Goal: Task Accomplishment & Management: Complete application form

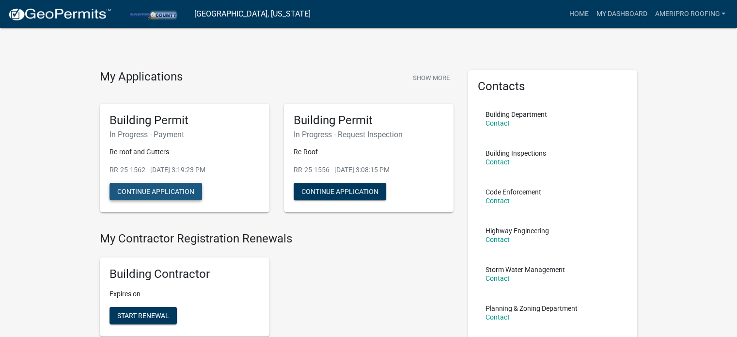
click at [167, 190] on button "Continue Application" at bounding box center [156, 191] width 93 height 17
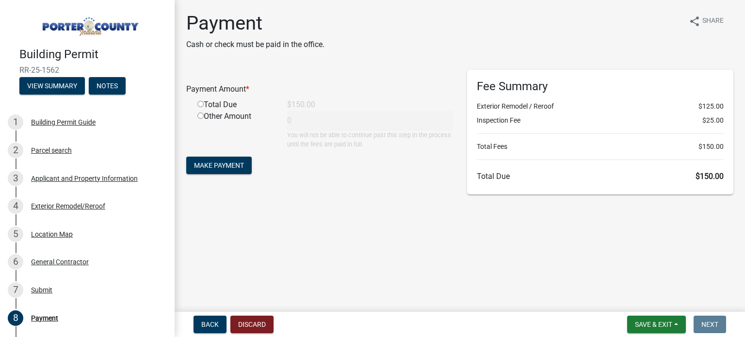
click at [202, 104] on input "radio" at bounding box center [200, 104] width 6 height 6
radio input "true"
type input "150"
click at [217, 161] on span "Make Payment" at bounding box center [219, 165] width 50 height 8
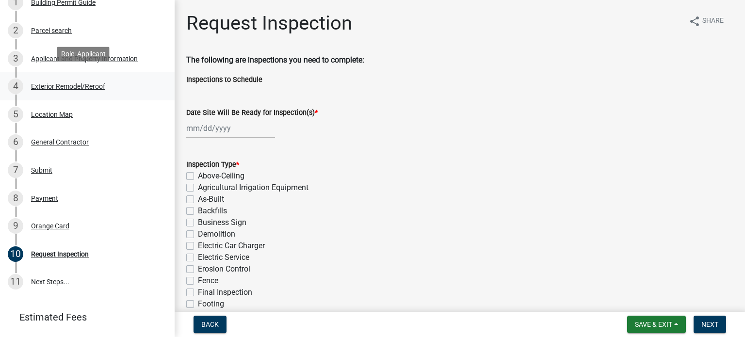
scroll to position [126, 0]
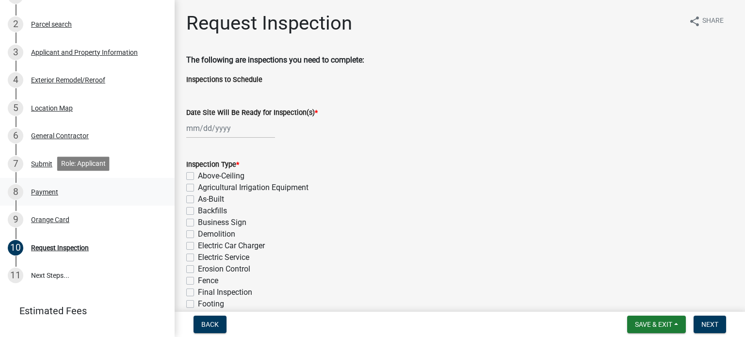
click at [43, 193] on div "Payment" at bounding box center [44, 192] width 27 height 7
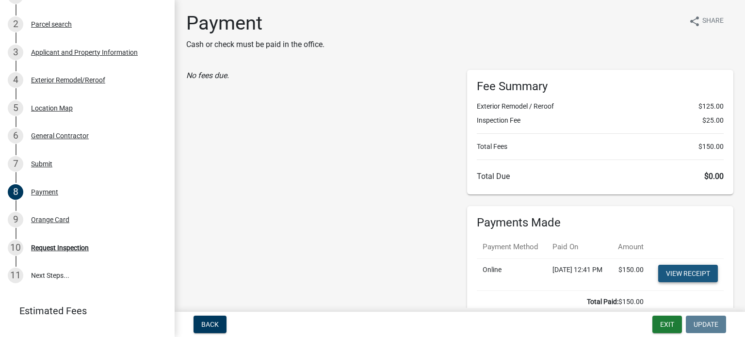
click at [684, 282] on link "View receipt" at bounding box center [688, 273] width 60 height 17
click at [48, 221] on div "Orange Card" at bounding box center [50, 219] width 38 height 7
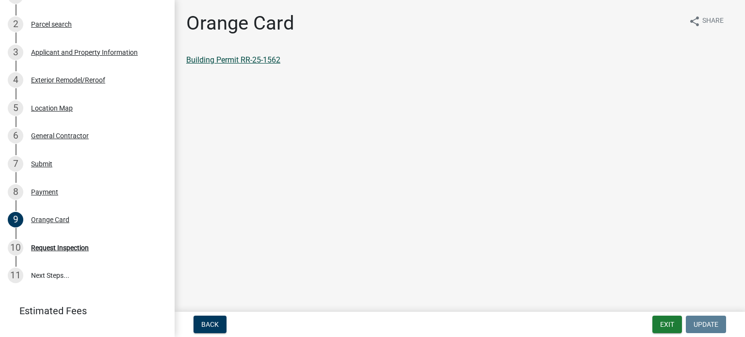
click at [253, 60] on link "Building Permit RR-25-1562" at bounding box center [233, 59] width 94 height 9
